Goal: Information Seeking & Learning: Learn about a topic

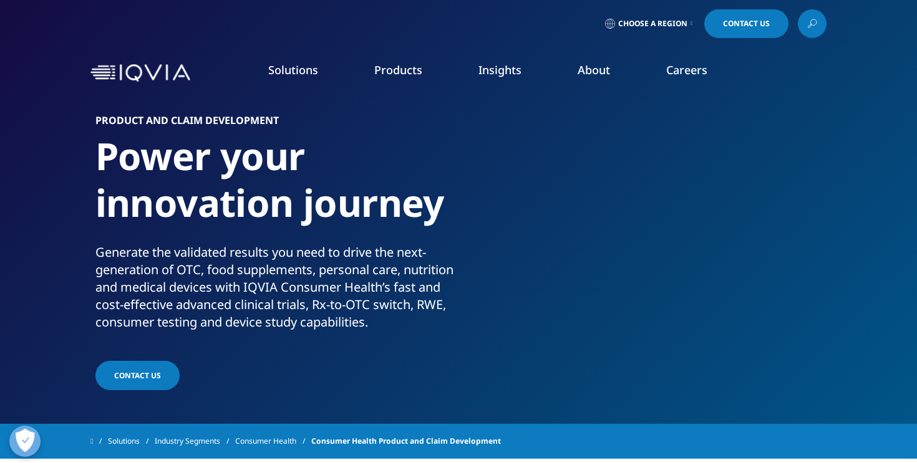
click at [654, 22] on span "Choose a Region" at bounding box center [652, 24] width 69 height 10
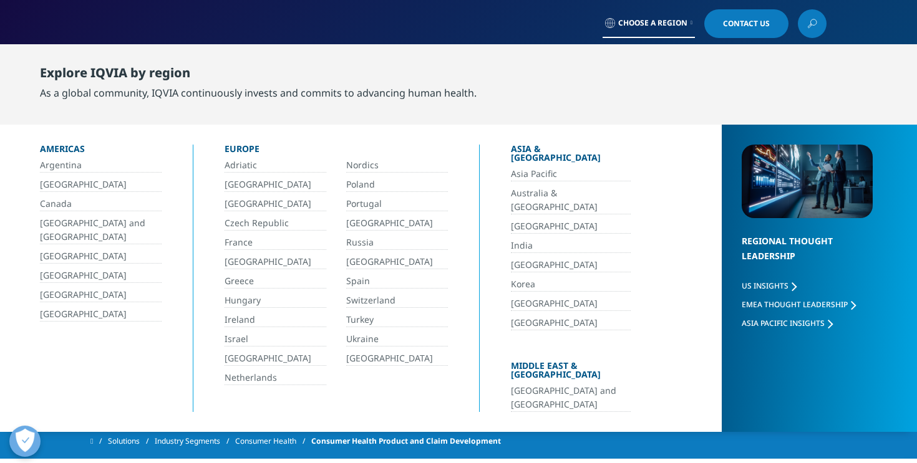
click at [361, 186] on link "Poland" at bounding box center [397, 185] width 102 height 14
